Goal: Use online tool/utility

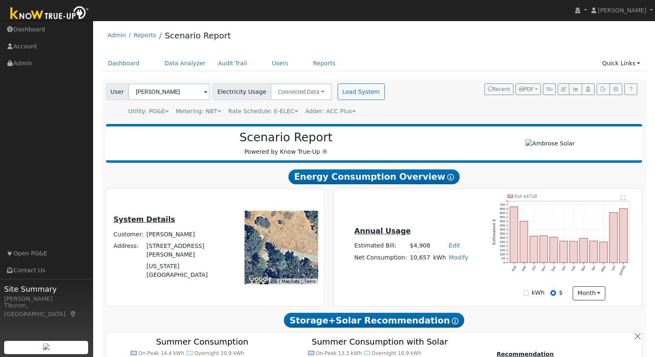
scroll to position [641, 0]
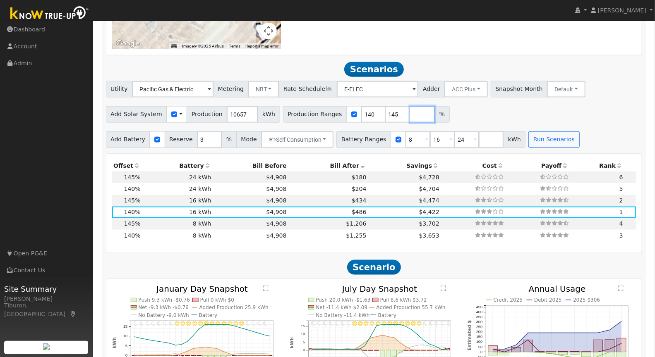
click at [410, 114] on input "number" at bounding box center [422, 114] width 25 height 17
type input "135"
type input "140"
type input "145"
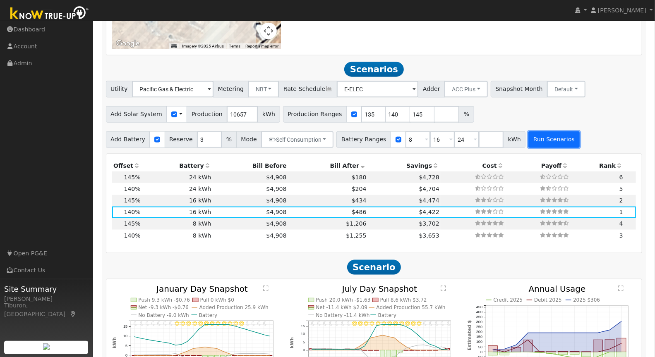
click at [532, 135] on button "Run Scenarios" at bounding box center [553, 139] width 51 height 17
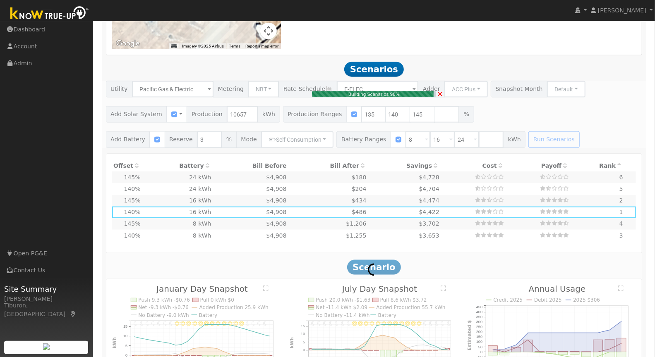
type input "$33,570"
type input "$15,831"
type input "9.6"
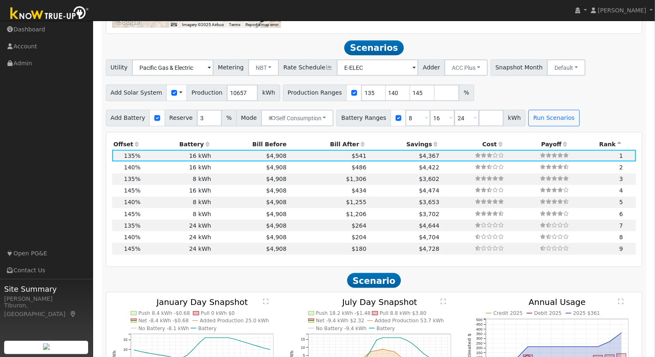
scroll to position [676, 0]
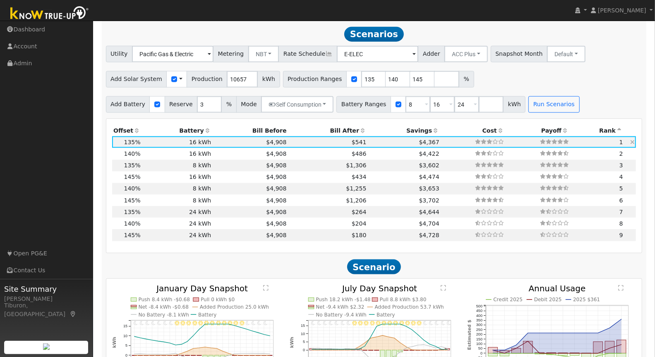
drag, startPoint x: 338, startPoint y: 131, endPoint x: 334, endPoint y: 135, distance: 5.6
click at [338, 130] on th "Bill After" at bounding box center [328, 131] width 80 height 12
